Goal: Information Seeking & Learning: Understand process/instructions

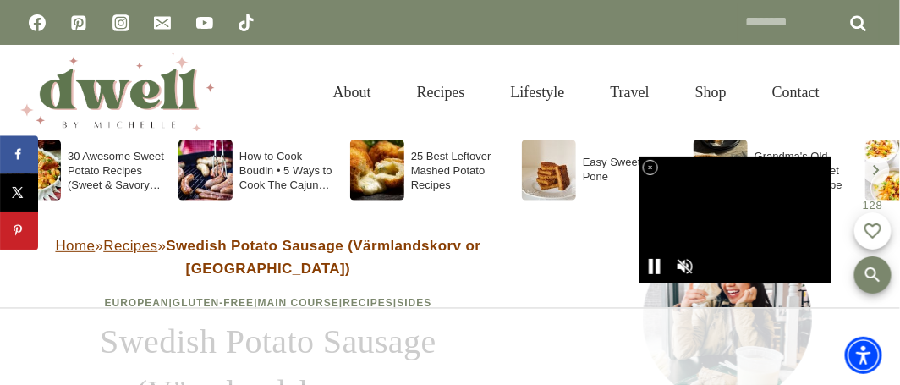
click at [647, 164] on icon at bounding box center [651, 168] width 14 height 14
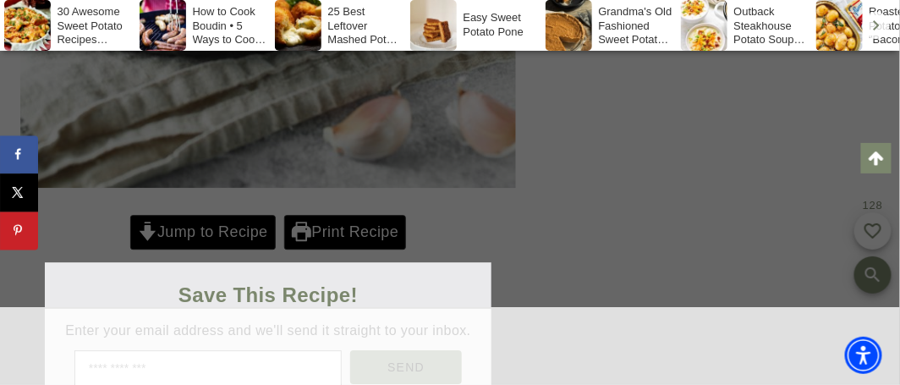
scroll to position [1015, 0]
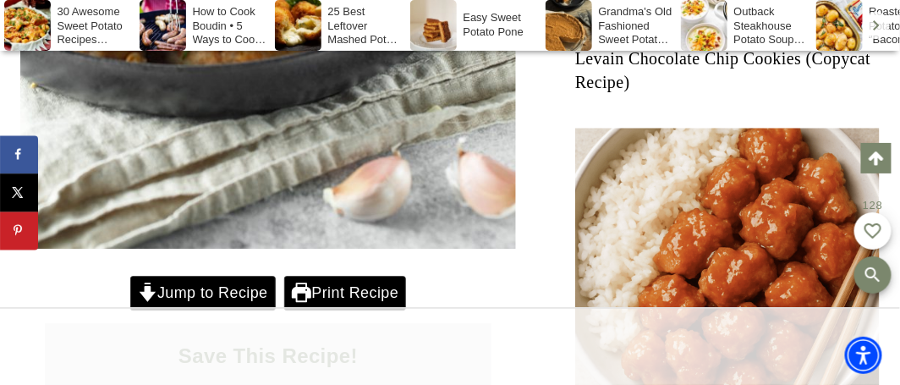
click at [213, 276] on link "Jump to Recipe" at bounding box center [202, 293] width 145 height 35
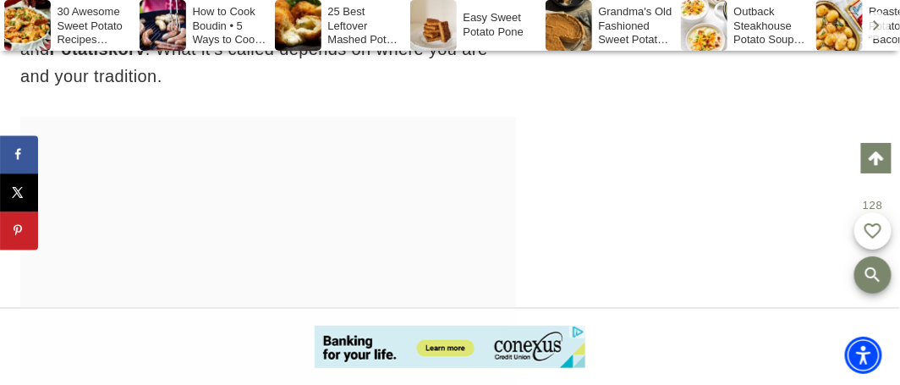
scroll to position [8758, 0]
